Goal: Understand process/instructions

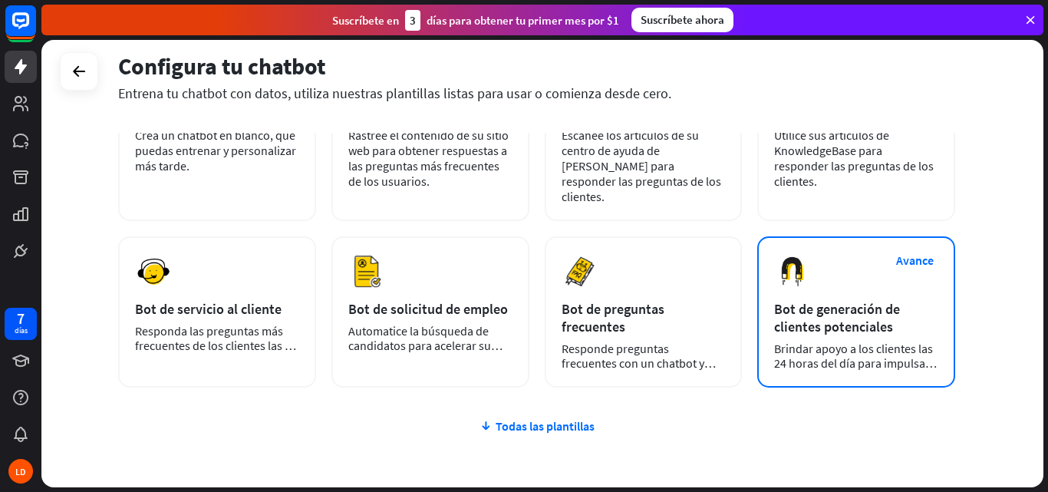
scroll to position [67, 0]
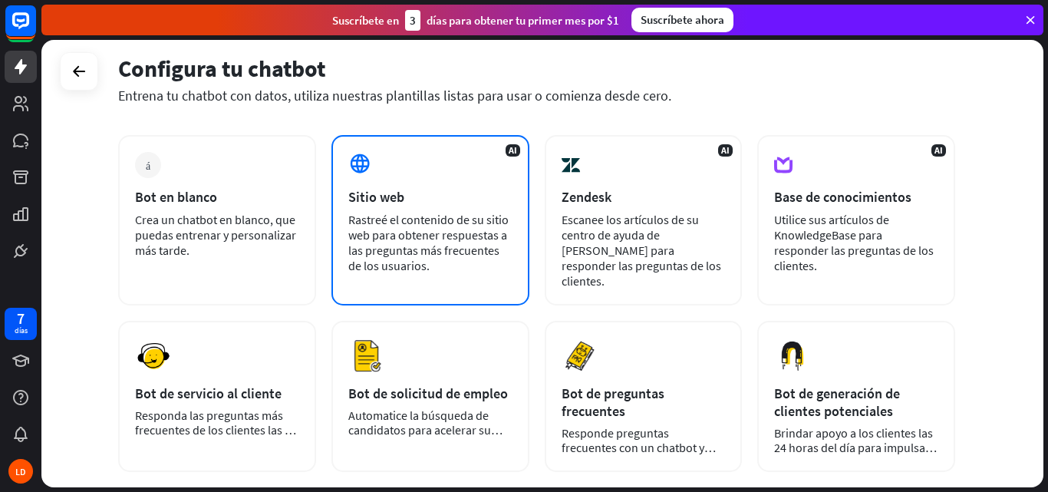
click at [495, 256] on font "Rastreé el contenido de su sitio web para obtener respuestas a las preguntas má…" at bounding box center [428, 242] width 160 height 61
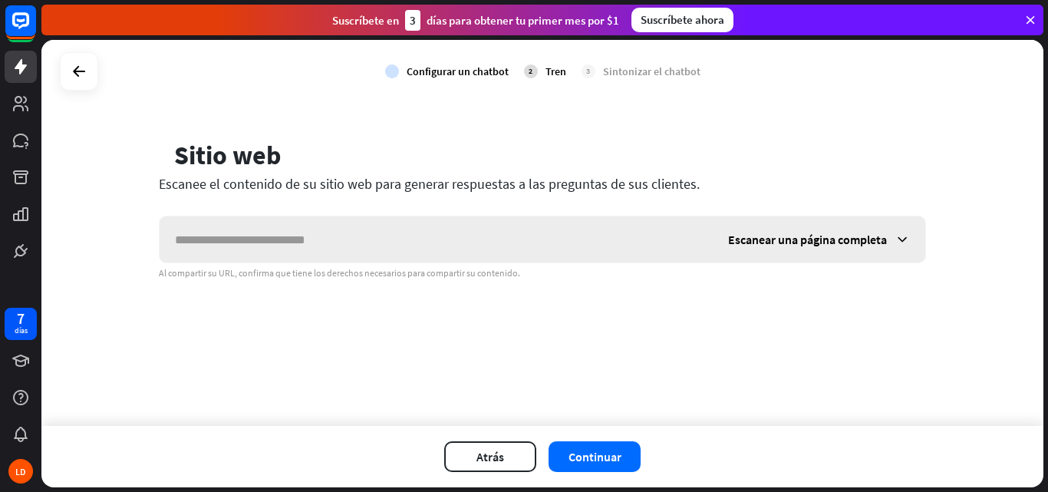
drag, startPoint x: 442, startPoint y: 234, endPoint x: 436, endPoint y: 238, distance: 7.9
click at [436, 238] on input "text" at bounding box center [436, 239] width 553 height 46
click at [326, 240] on input "text" at bounding box center [436, 239] width 553 height 46
type input "*******"
click at [592, 453] on font "Continuar" at bounding box center [594, 456] width 53 height 15
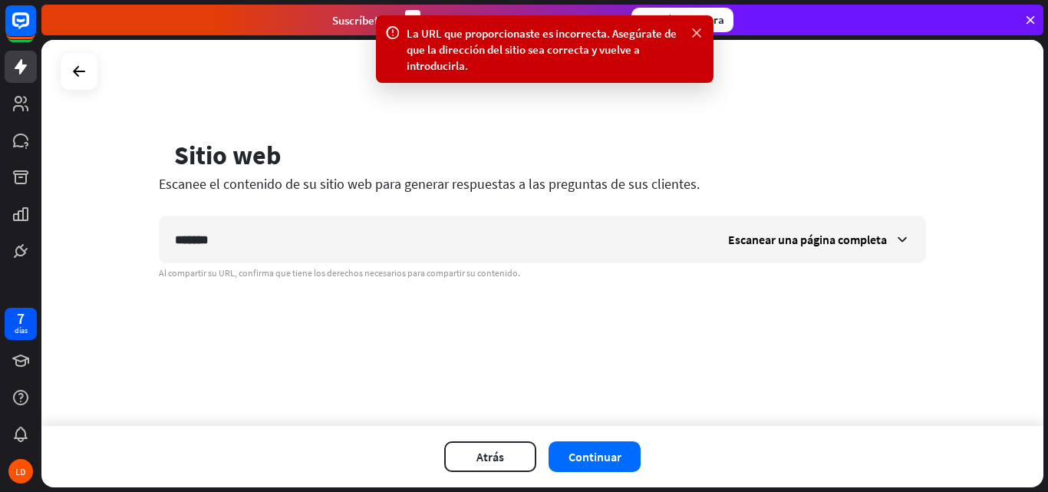
click at [698, 33] on icon at bounding box center [696, 33] width 15 height 16
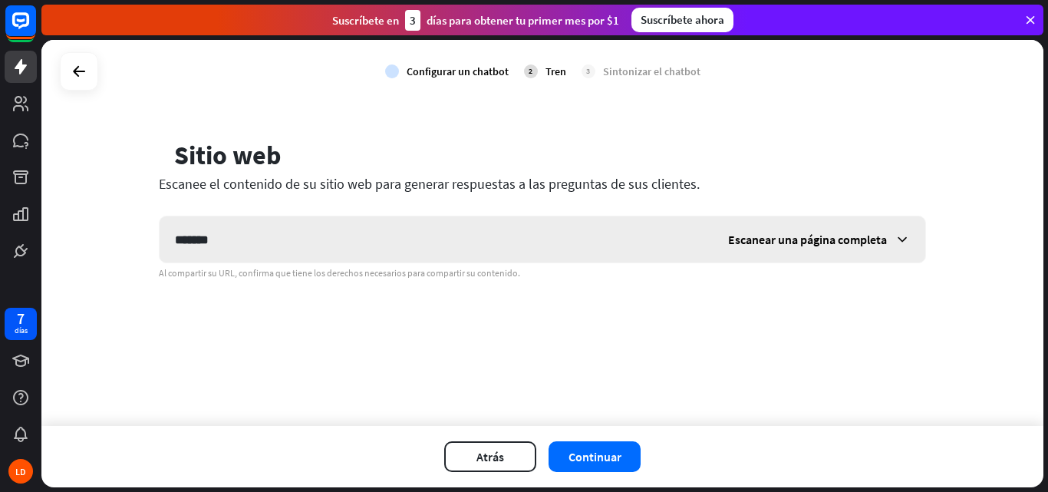
click at [798, 237] on font "Escanear una página completa" at bounding box center [807, 239] width 159 height 15
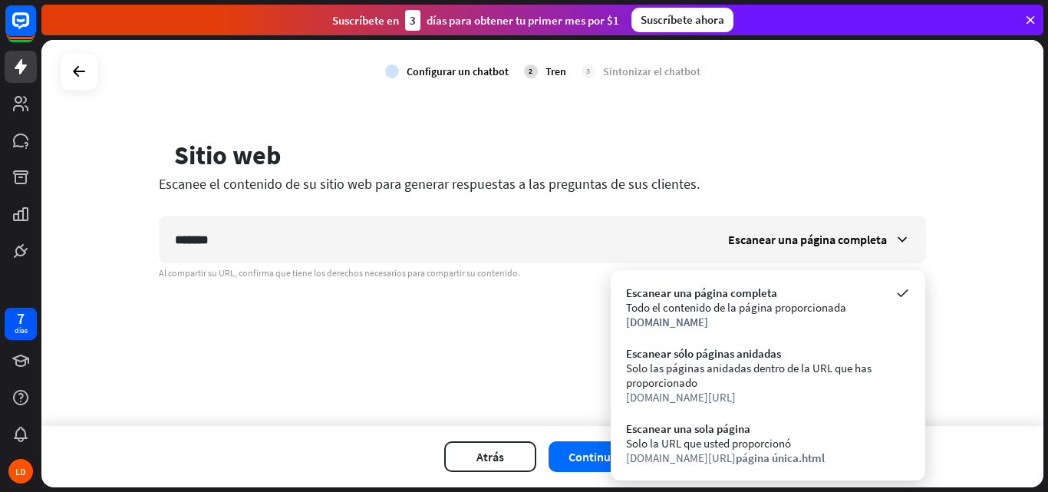
click at [795, 169] on div "globo Sitio web" at bounding box center [542, 157] width 767 height 35
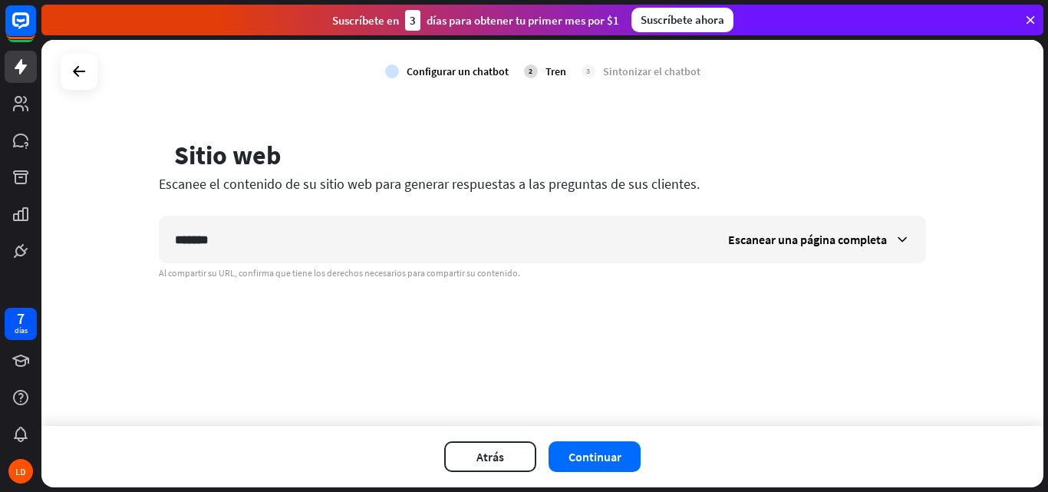
click at [1031, 25] on icon at bounding box center [1030, 20] width 14 height 14
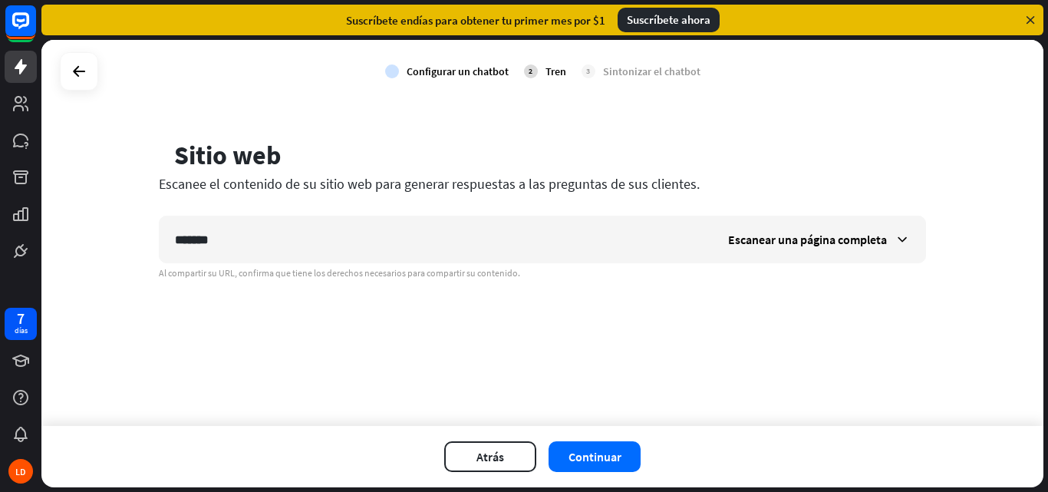
click at [1031, 21] on icon at bounding box center [1030, 20] width 14 height 14
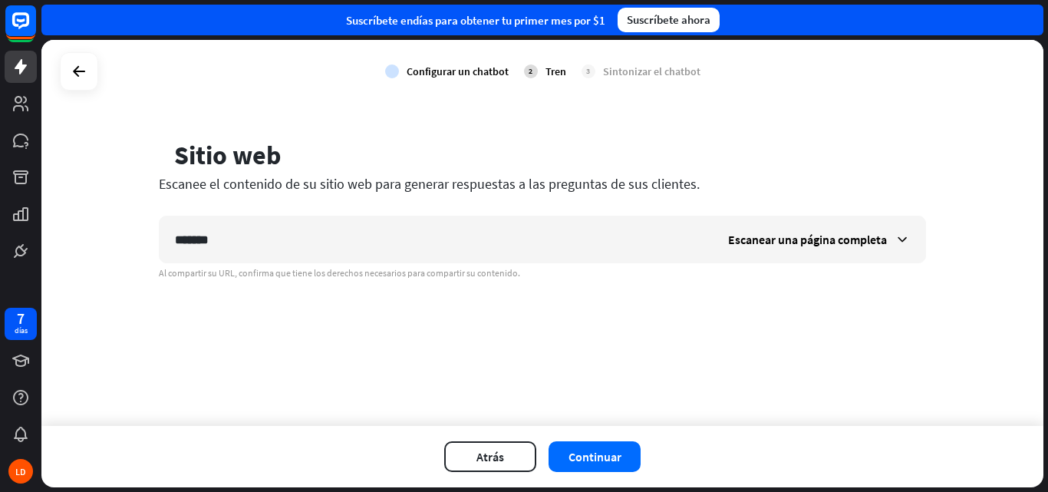
click at [1031, 21] on div "Suscríbete en días para obtener tu primer mes por $1 Suscríbete ahora" at bounding box center [542, 20] width 1002 height 31
click at [21, 178] on icon at bounding box center [20, 177] width 15 height 14
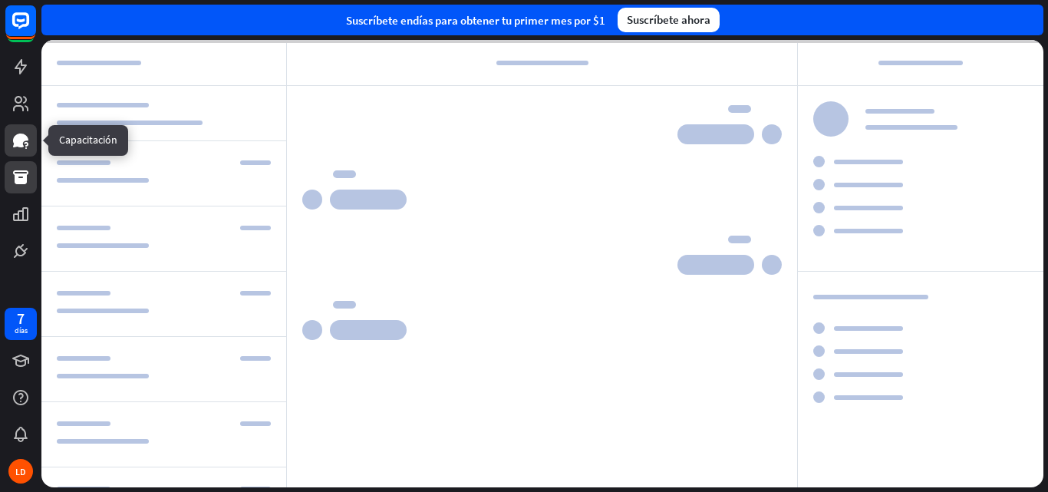
click at [23, 154] on link at bounding box center [21, 140] width 32 height 32
